Goal: Information Seeking & Learning: Learn about a topic

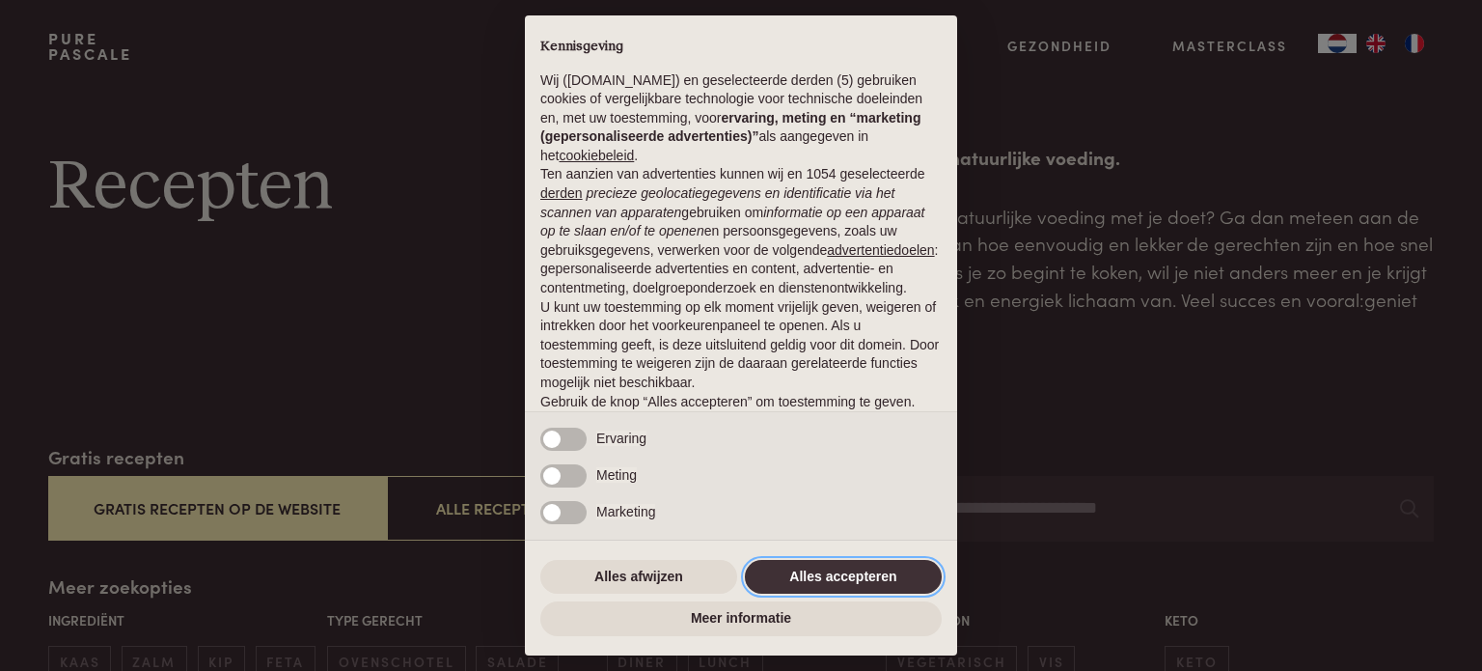
click at [810, 575] on button "Alles accepteren" at bounding box center [843, 577] width 197 height 35
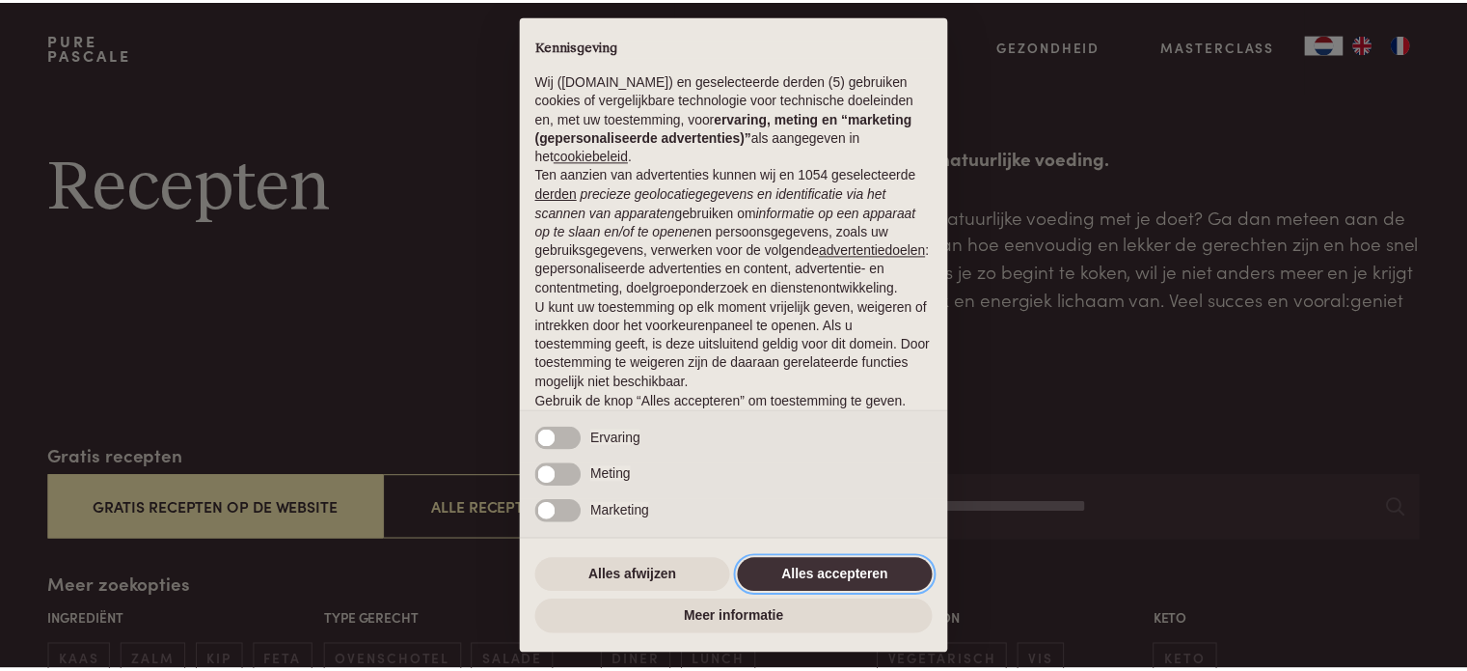
scroll to position [104, 0]
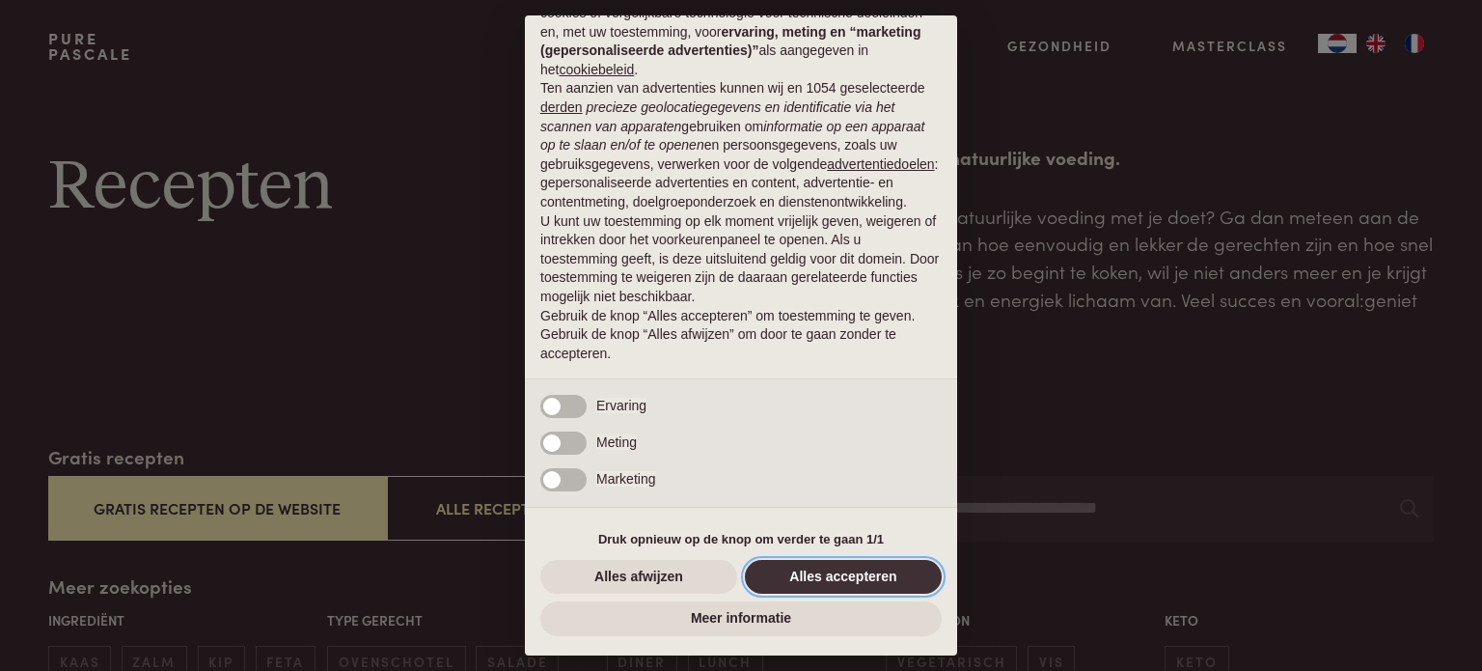
click at [861, 578] on button "Alles accepteren" at bounding box center [843, 577] width 197 height 35
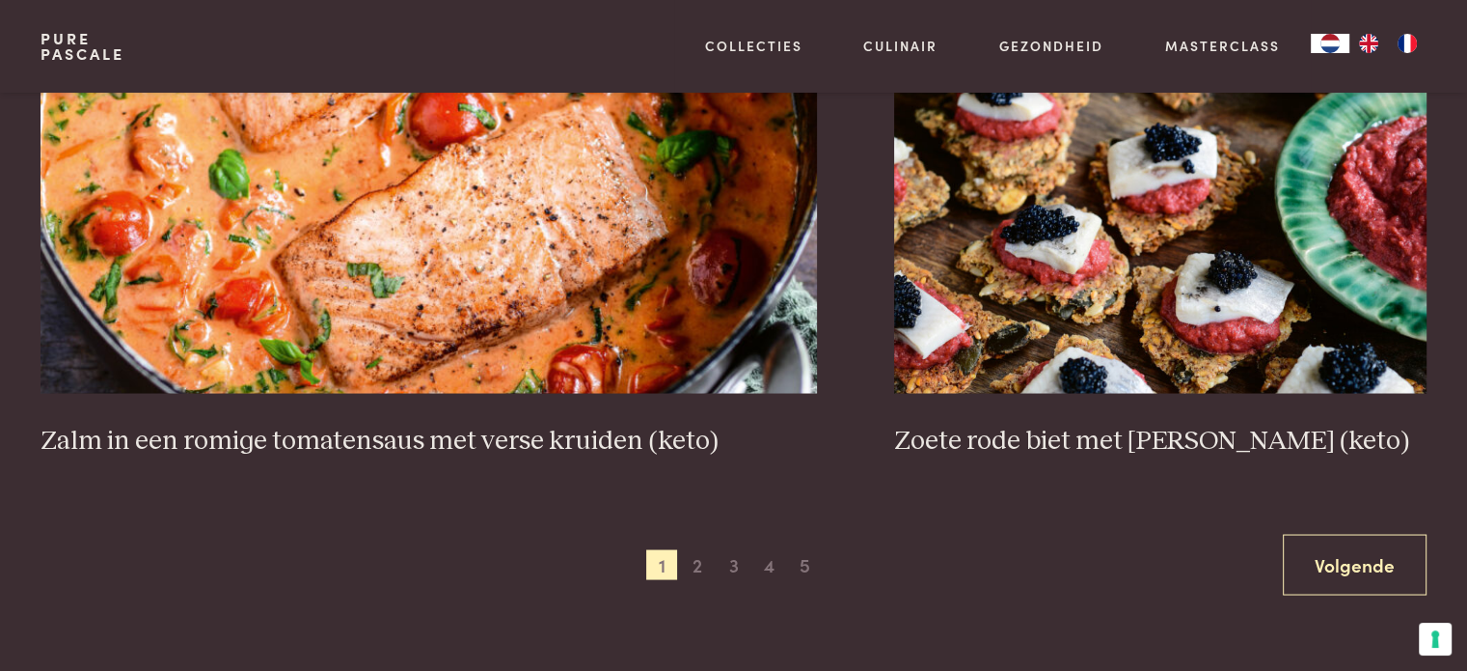
scroll to position [3570, 0]
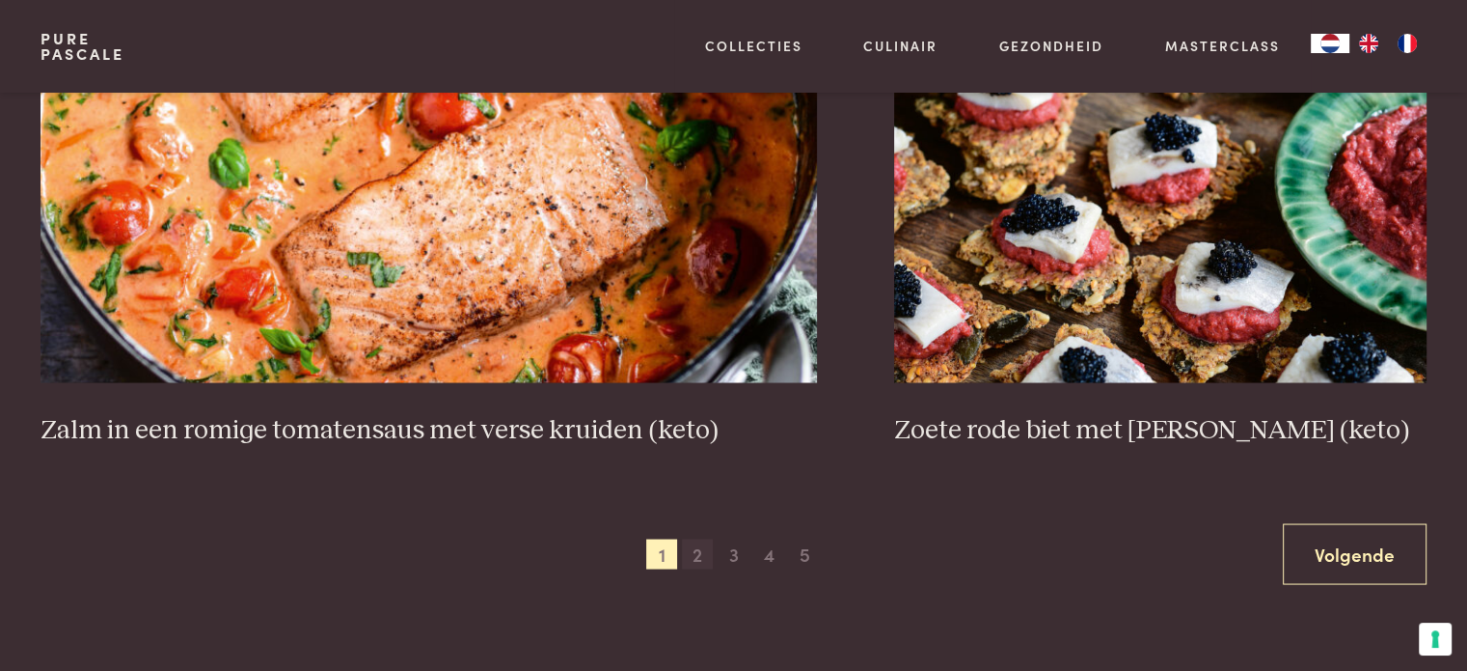
click at [700, 558] on span "2" at bounding box center [697, 553] width 31 height 31
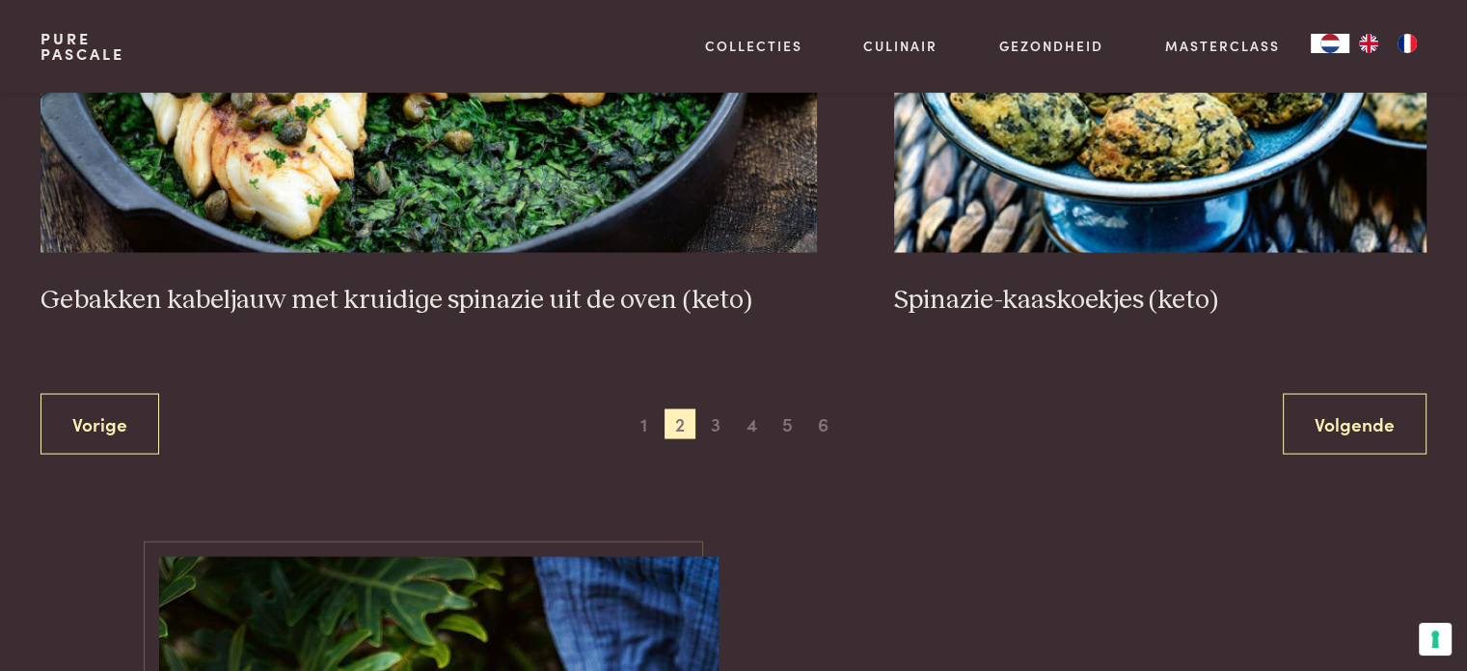
scroll to position [3723, 0]
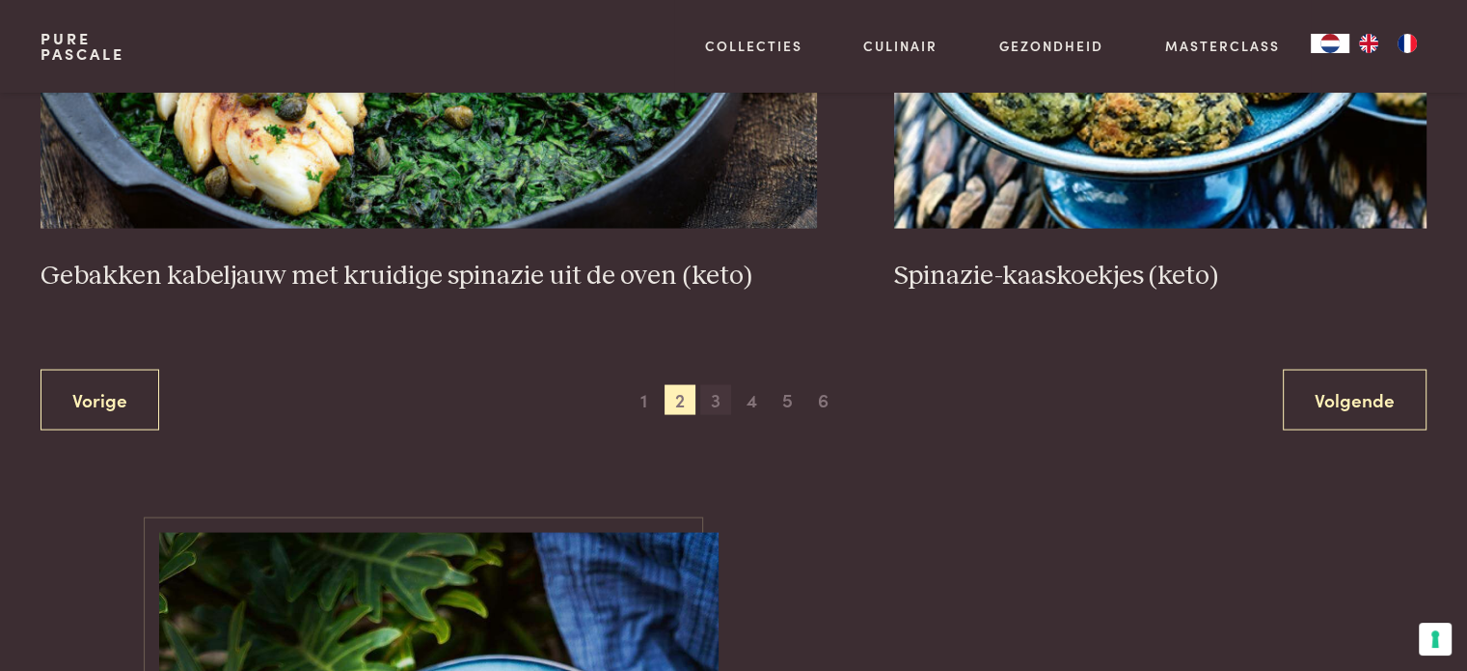
click at [718, 397] on span "3" at bounding box center [715, 400] width 31 height 31
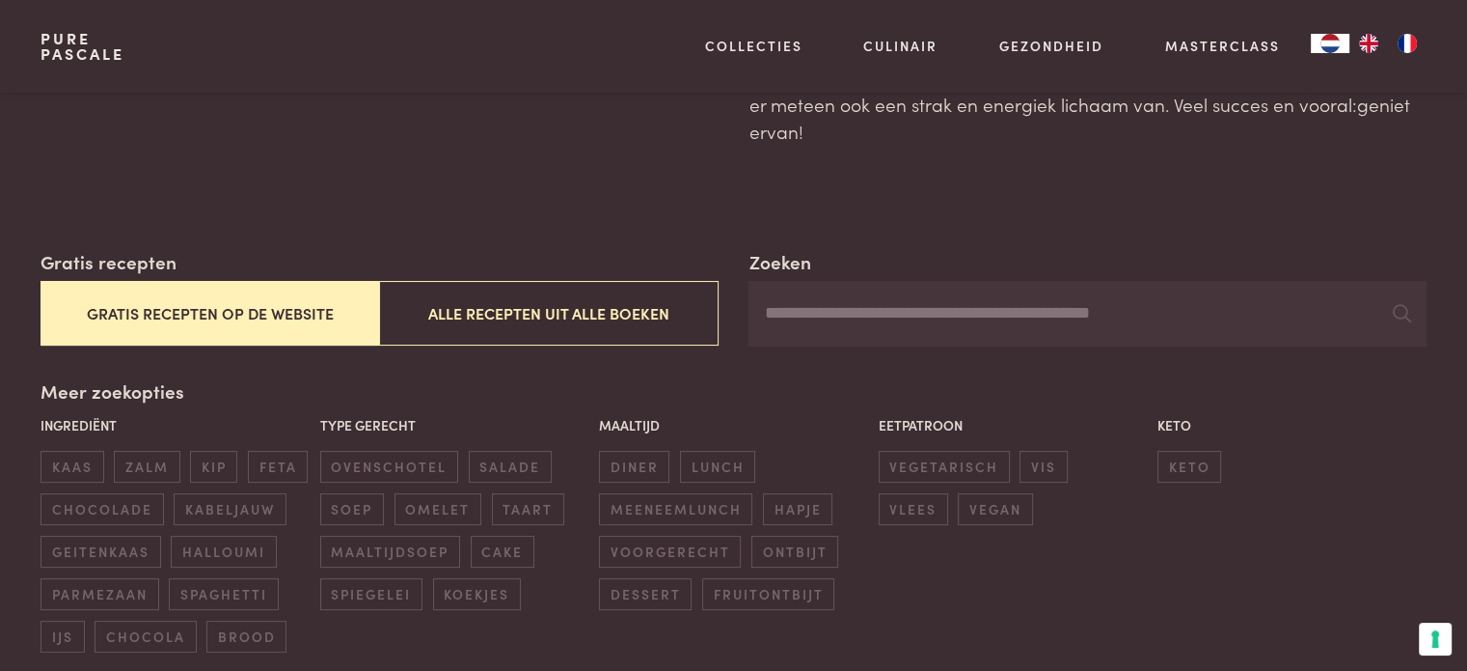
scroll to position [346, 0]
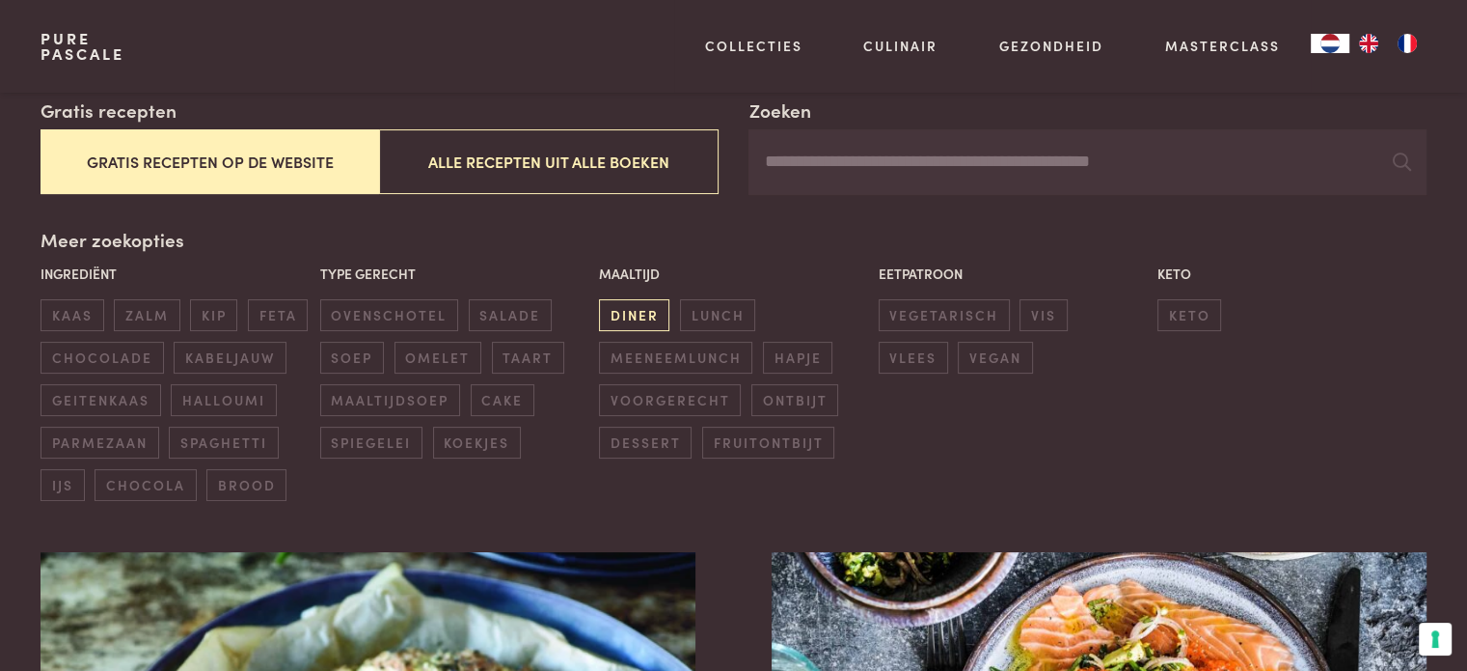
click at [639, 315] on span "diner" at bounding box center [634, 315] width 70 height 32
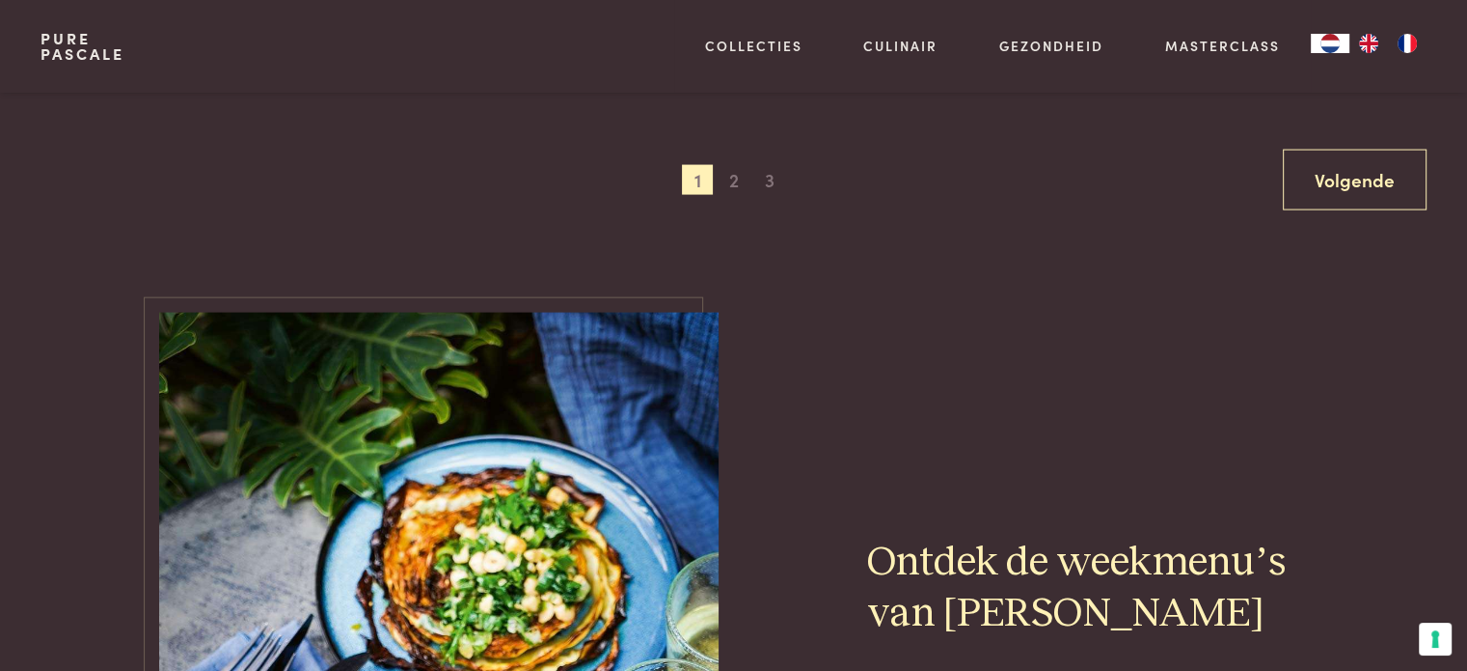
scroll to position [4013, 0]
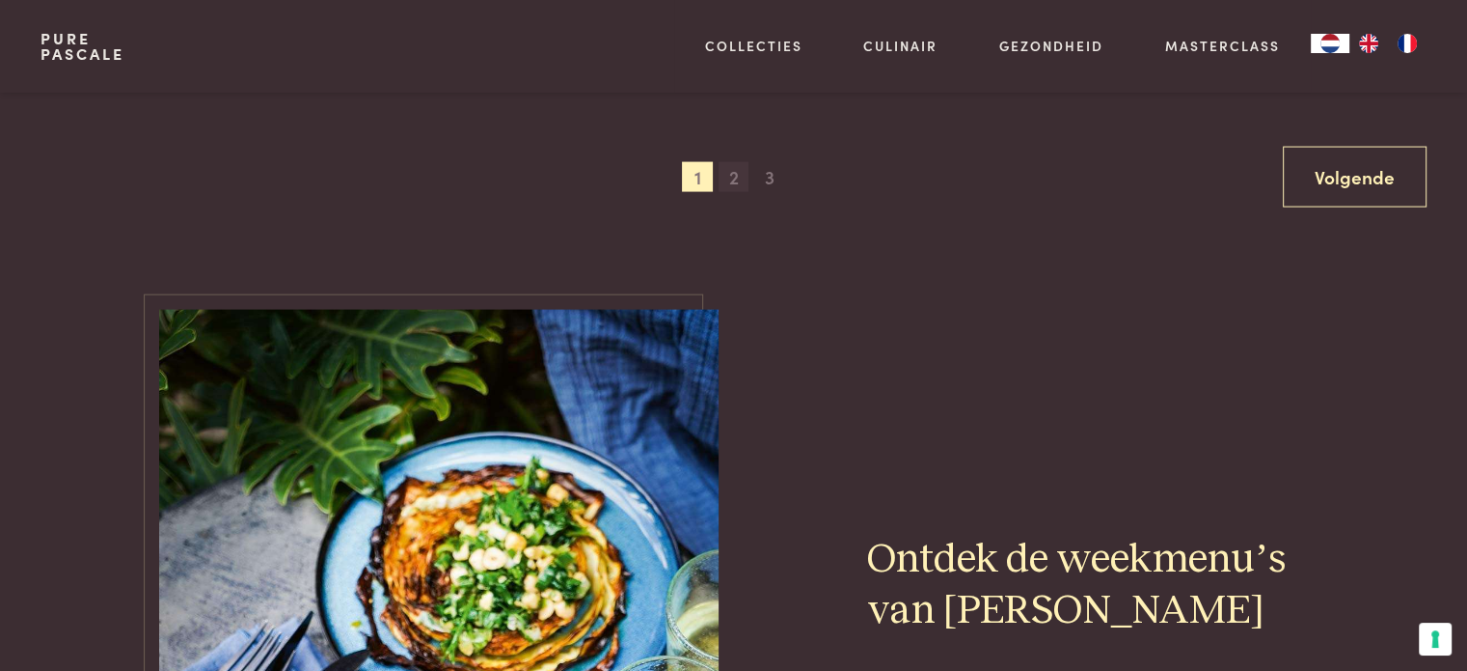
click at [731, 178] on span "2" at bounding box center [734, 177] width 31 height 31
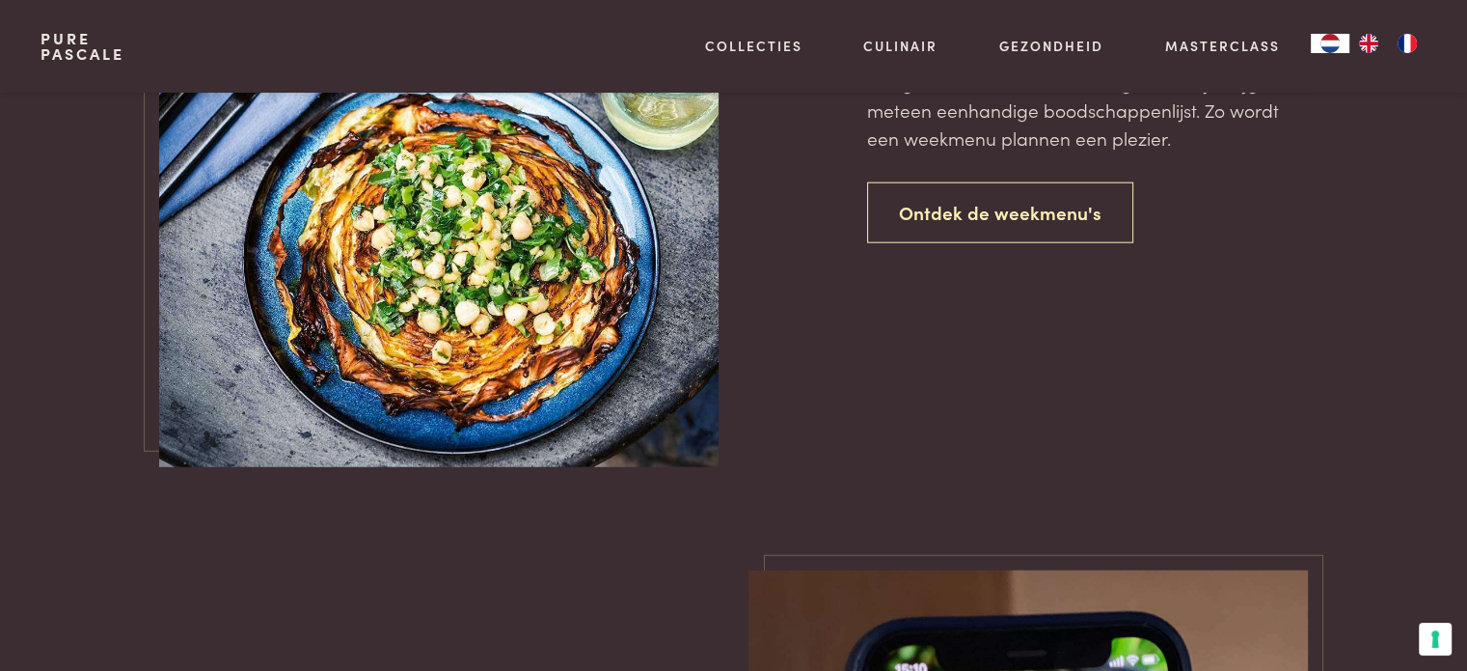
scroll to position [4688, 0]
